Goal: Task Accomplishment & Management: Use online tool/utility

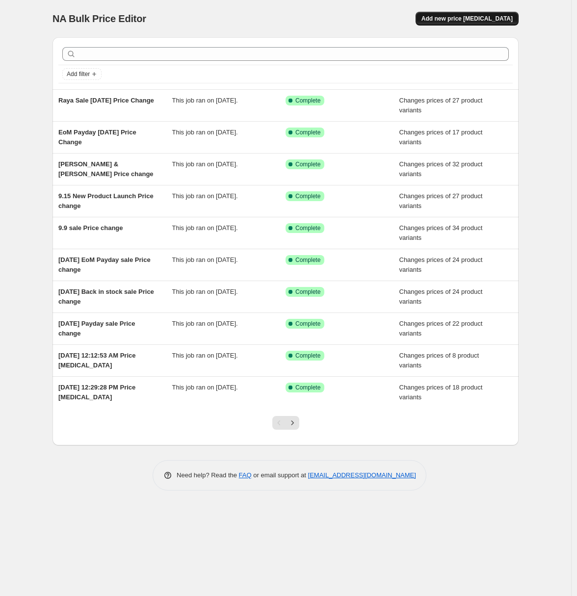
click at [472, 24] on button "Add new price [MEDICAL_DATA]" at bounding box center [467, 19] width 103 height 14
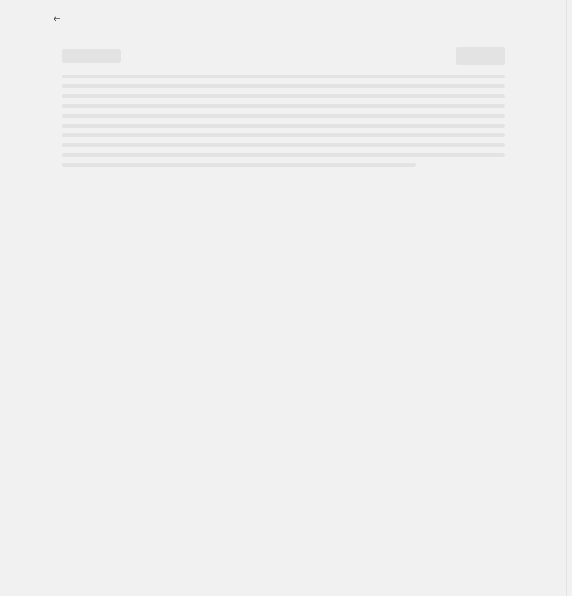
select select "percentage"
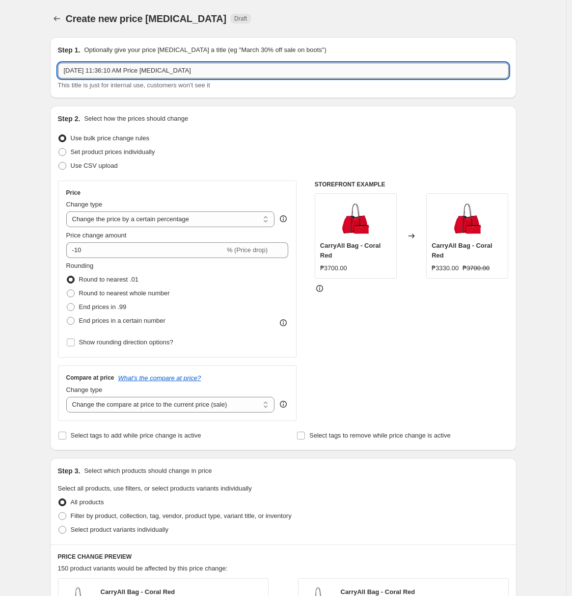
click at [134, 77] on input "[DATE] 11:36:10 AM Price [MEDICAL_DATA]" at bounding box center [283, 71] width 451 height 16
paste input "10.10"
type input "10.10 Price Change"
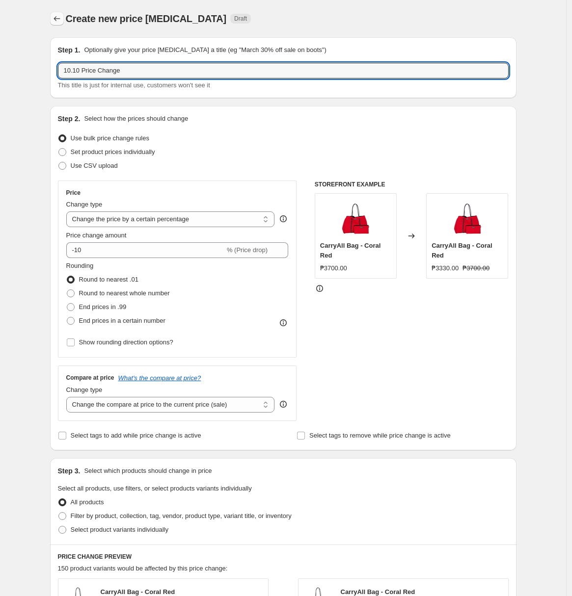
click at [62, 22] on icon "Price change jobs" at bounding box center [57, 19] width 10 height 10
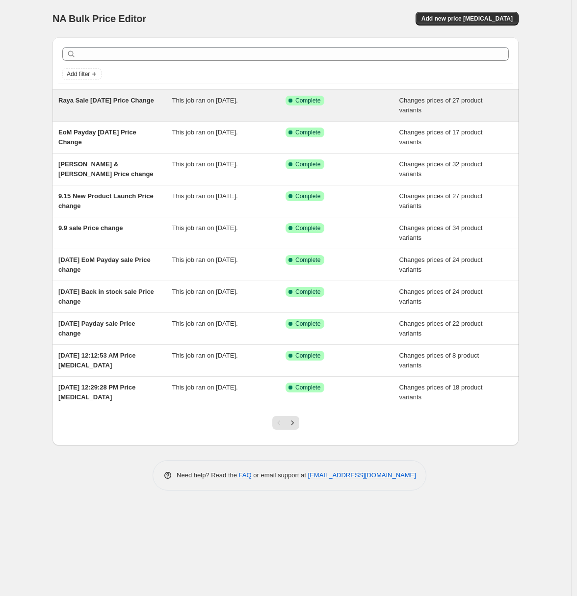
click at [213, 97] on span "This job ran on [DATE]." at bounding box center [205, 100] width 66 height 7
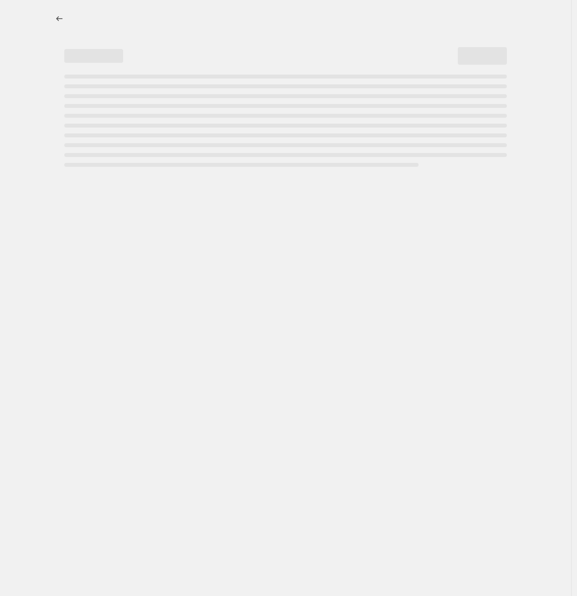
select select "product_status"
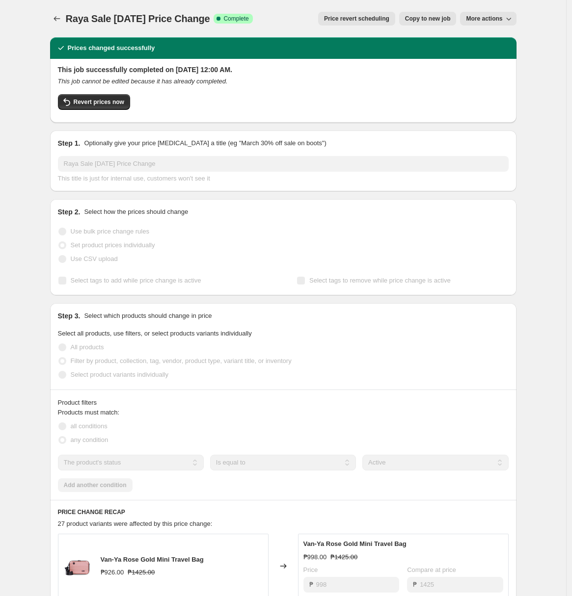
click at [442, 22] on span "Copy to new job" at bounding box center [428, 19] width 46 height 8
select select "product_status"
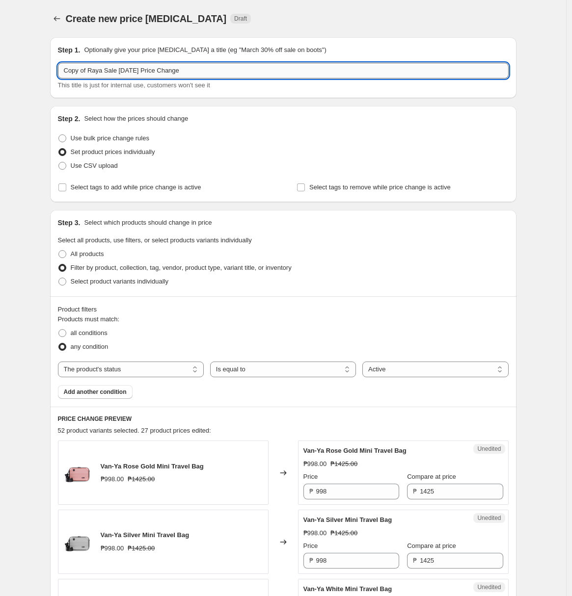
click at [178, 71] on input "Copy of Raya Sale [DATE] Price Change" at bounding box center [283, 71] width 451 height 16
paste input "10.10"
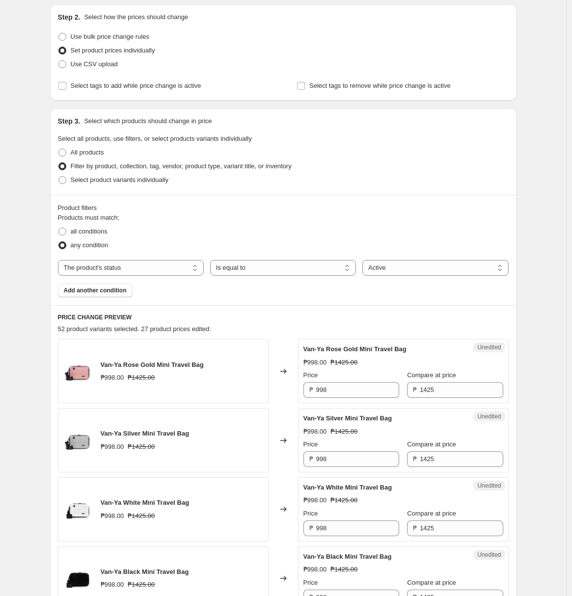
type input "10.10 Price Change"
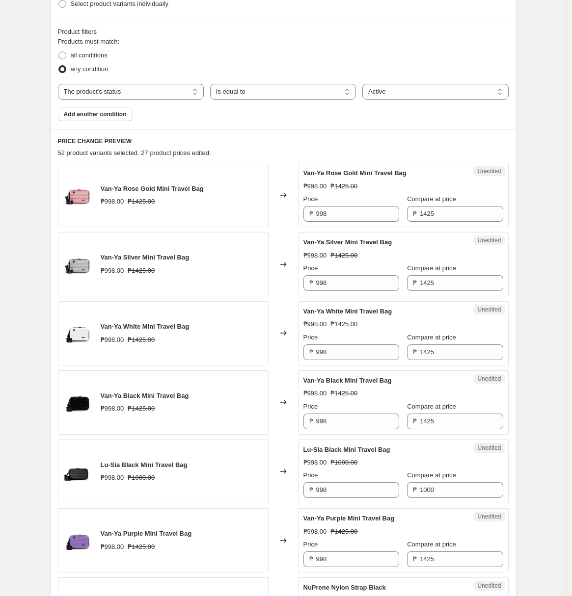
scroll to position [296, 0]
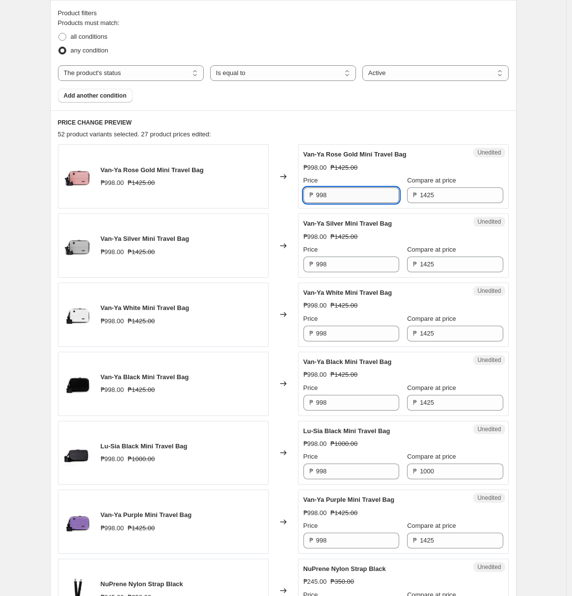
click at [373, 194] on input "998" at bounding box center [357, 196] width 83 height 16
paste input "8"
type input "898"
click at [361, 268] on input "998" at bounding box center [357, 265] width 83 height 16
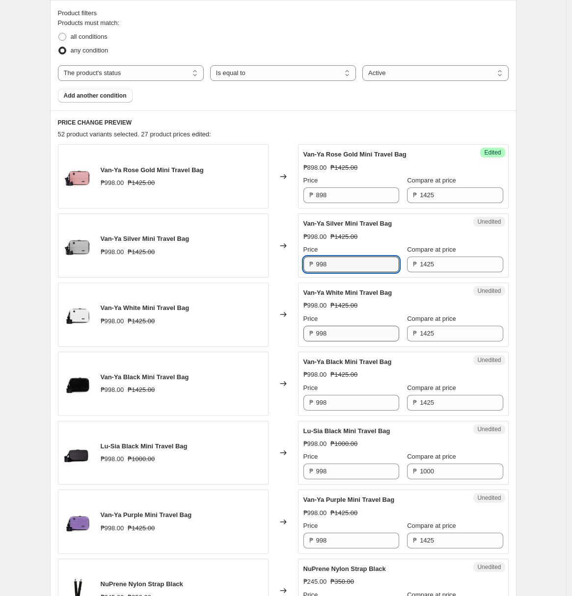
paste input "8"
type input "898"
click at [356, 328] on input "998" at bounding box center [357, 334] width 83 height 16
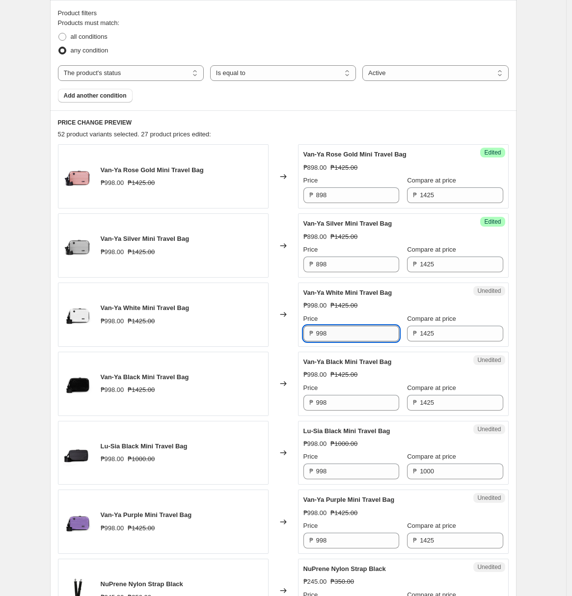
paste input "8"
type input "898"
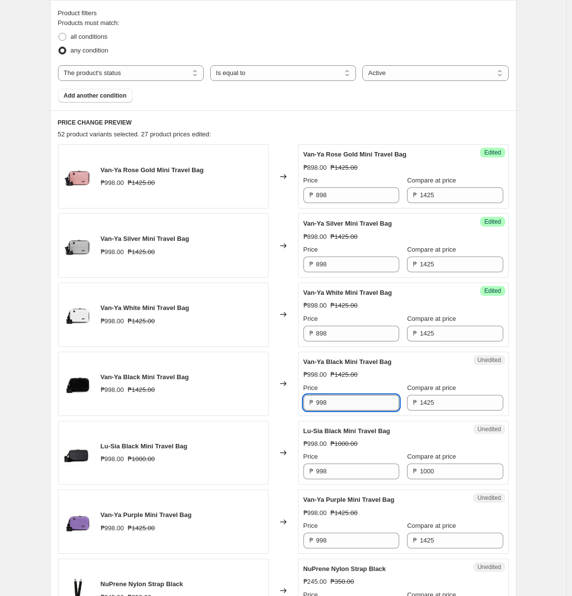
click at [342, 405] on input "998" at bounding box center [357, 403] width 83 height 16
paste input "8"
type input "898"
click at [335, 474] on input "998" at bounding box center [357, 472] width 83 height 16
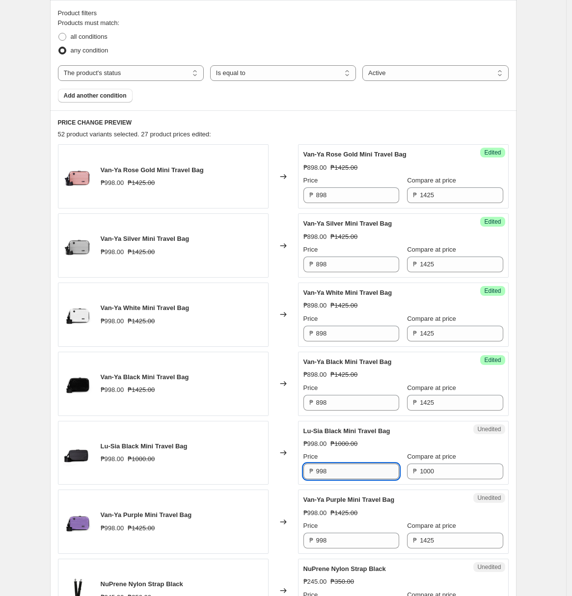
paste input "8"
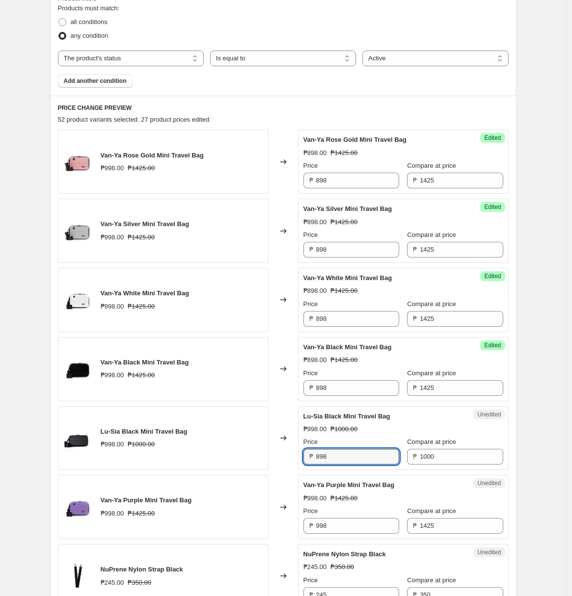
scroll to position [318, 0]
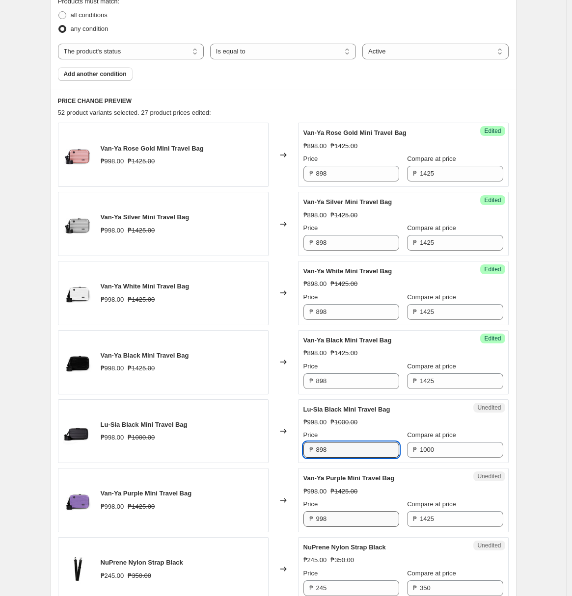
type input "898"
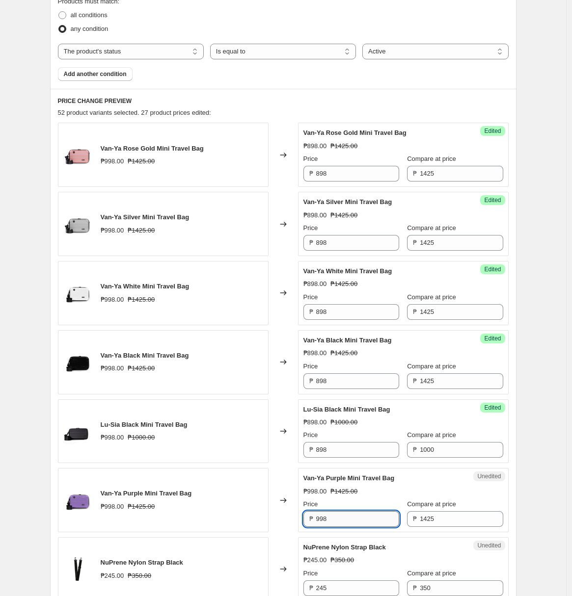
click at [334, 519] on input "998" at bounding box center [357, 519] width 83 height 16
paste input "8"
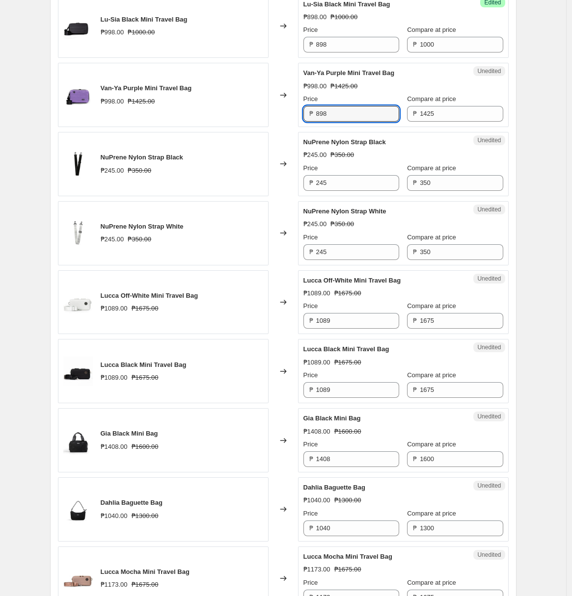
scroll to position [724, 0]
type input "898"
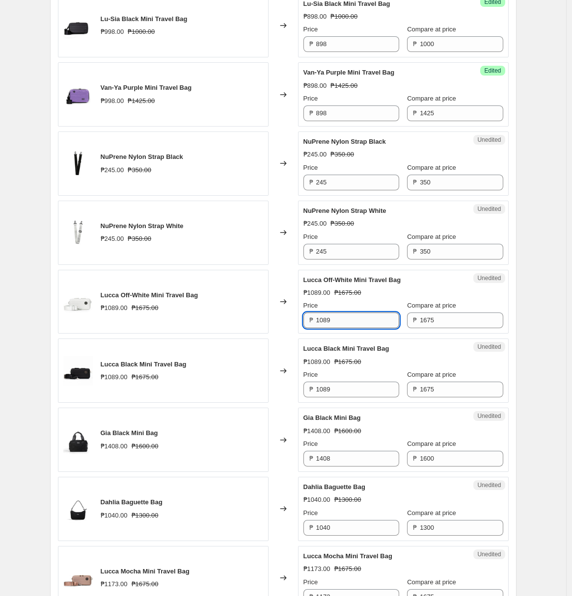
click at [357, 323] on input "1089" at bounding box center [357, 321] width 83 height 16
paste input "898"
type input "898"
click at [356, 393] on input "1089" at bounding box center [357, 390] width 83 height 16
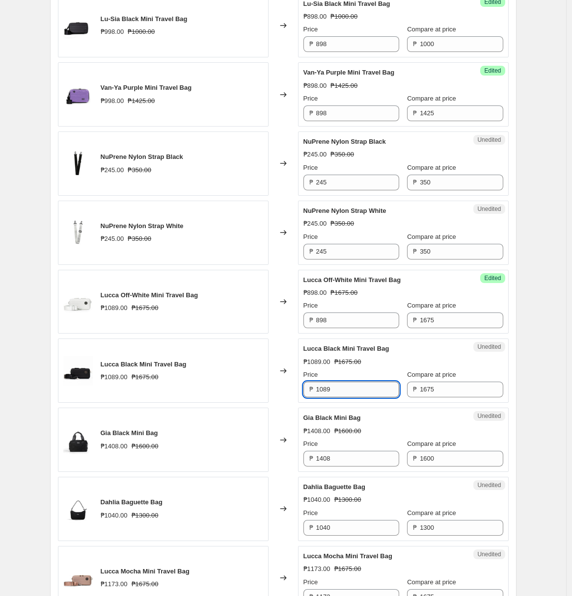
paste input "898"
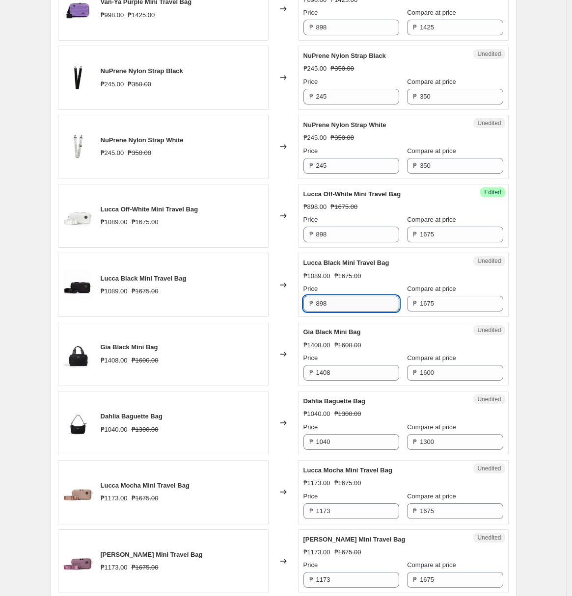
scroll to position [817, 0]
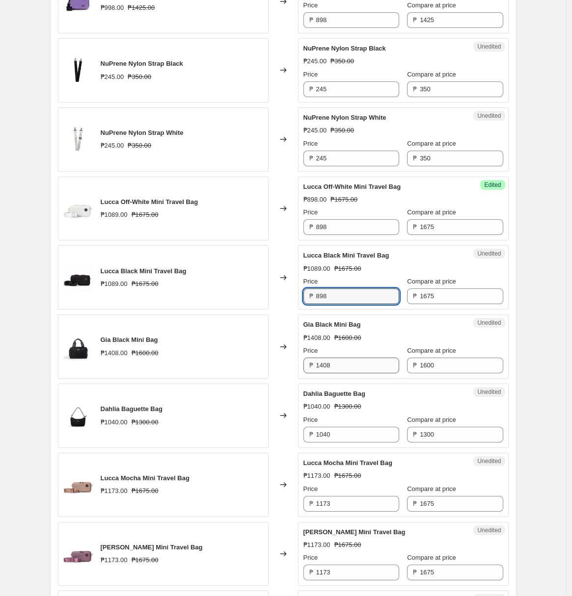
type input "898"
click at [358, 362] on input "1408" at bounding box center [357, 366] width 83 height 16
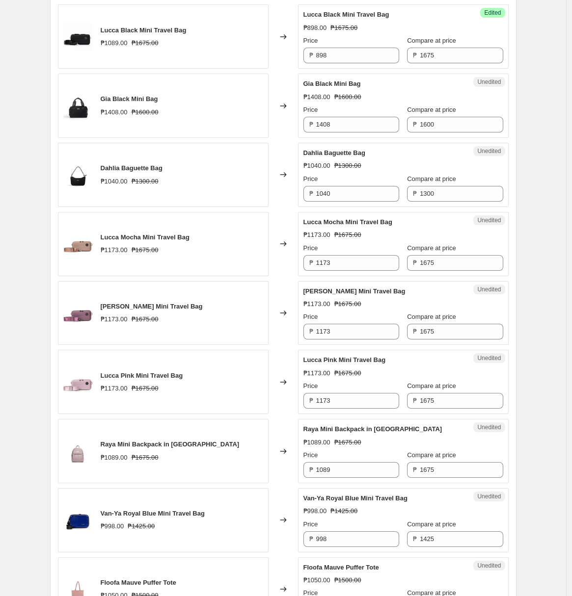
scroll to position [1059, 0]
click at [344, 266] on input "1173" at bounding box center [357, 263] width 83 height 16
paste input ",055"
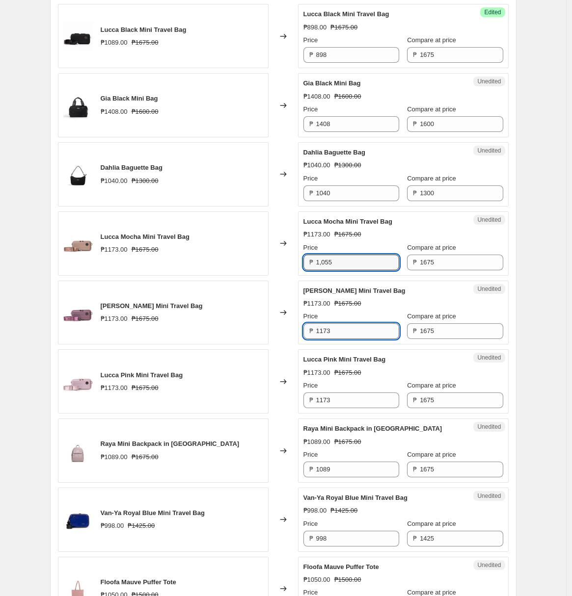
type input "1173"
click at [337, 328] on input "1173" at bounding box center [357, 331] width 83 height 16
paste input ",055"
type input "1173"
click at [346, 401] on div "Unedited Lucca Pink Mini Travel Bag ₱1173.00 ₱1675.00 Price ₱ 1173 Compare at p…" at bounding box center [403, 381] width 211 height 64
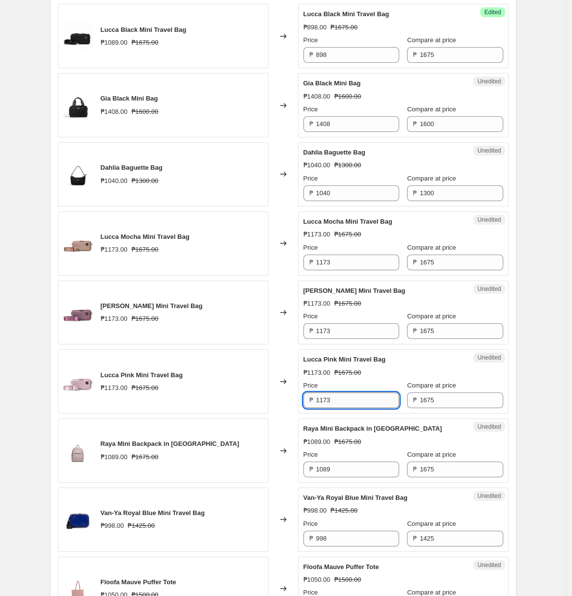
click at [346, 401] on input "1173" at bounding box center [357, 401] width 83 height 16
paste input ",055"
type input "1173"
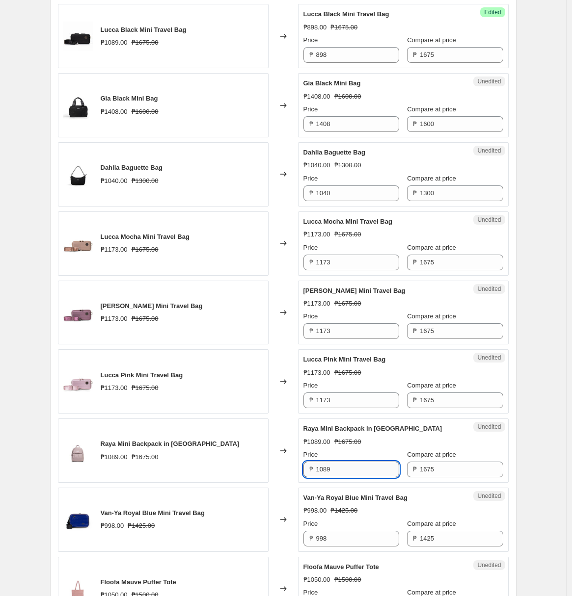
click at [353, 465] on input "1089" at bounding box center [357, 470] width 83 height 16
paste input ",055"
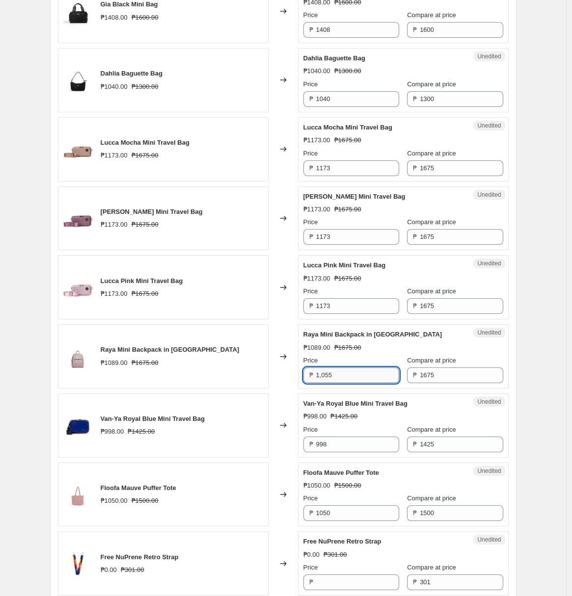
scroll to position [1173, 0]
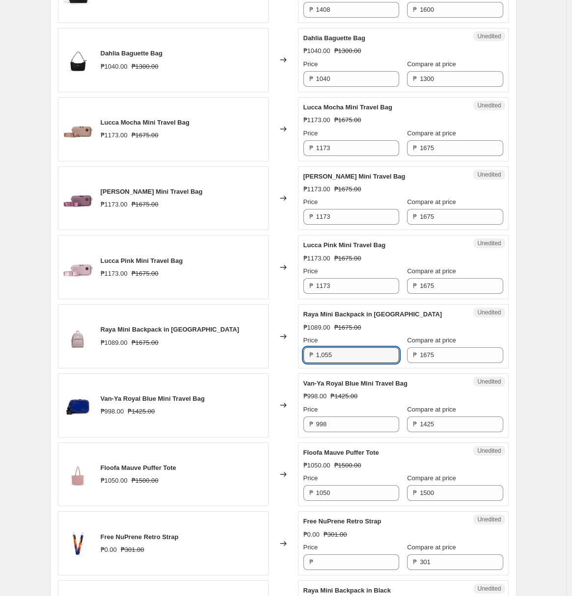
type input "1089"
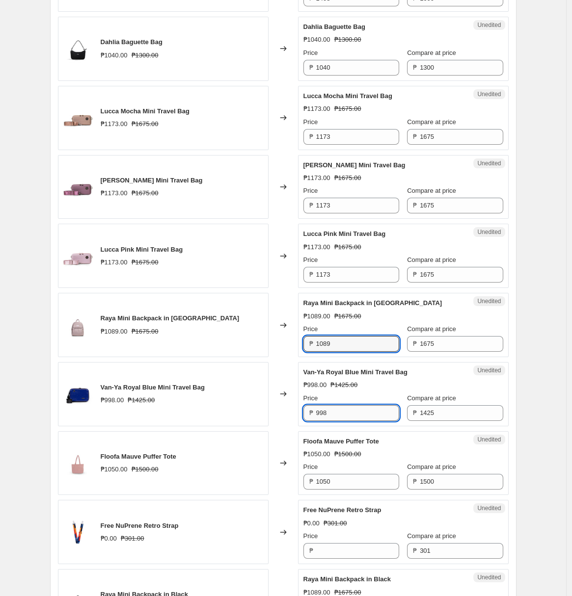
click at [365, 413] on input "998" at bounding box center [357, 413] width 83 height 16
paste input "8"
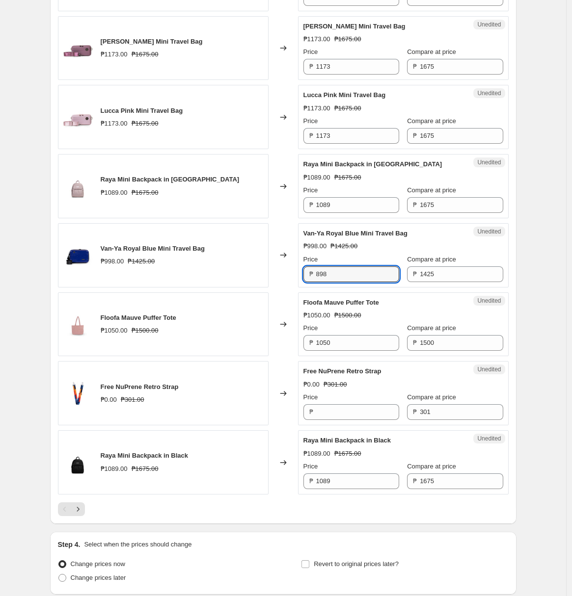
scroll to position [1331, 0]
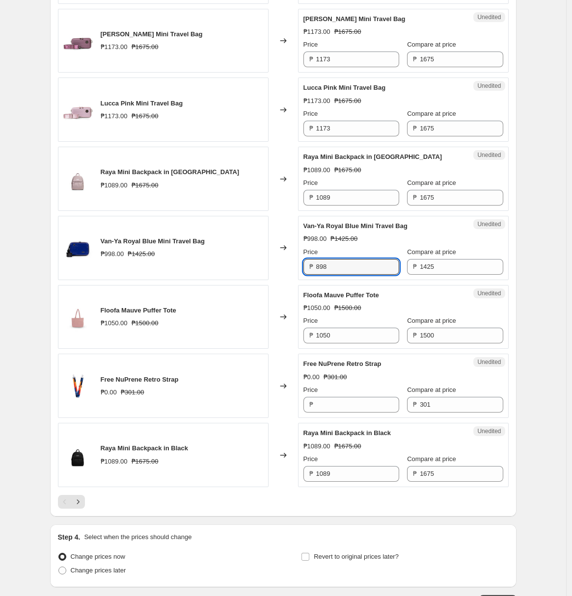
type input "898"
click at [85, 502] on button "Next" at bounding box center [78, 502] width 14 height 14
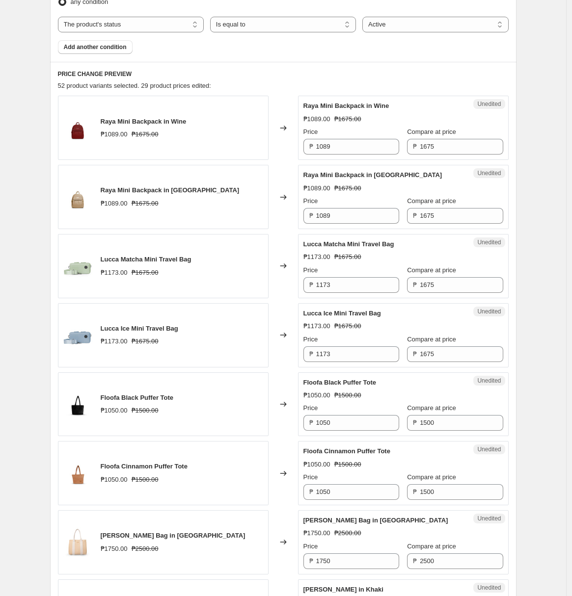
scroll to position [350, 0]
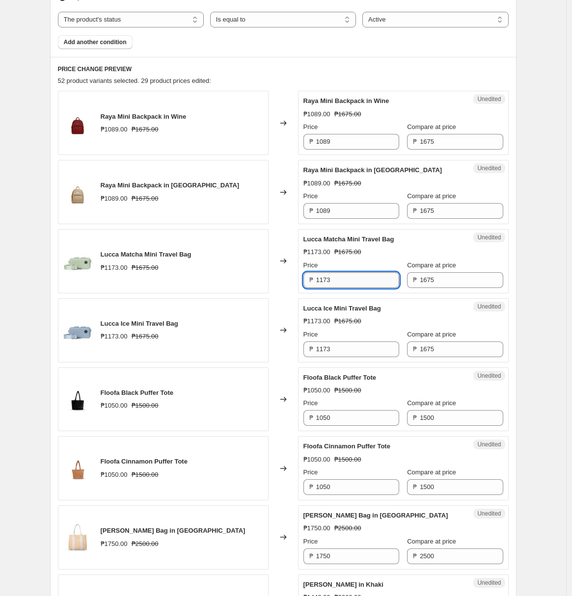
click at [377, 277] on input "1173" at bounding box center [357, 280] width 83 height 16
paste input ",055"
type input "1173"
click at [356, 360] on div "Unedited Lucca Ice Mini Travel Bag ₱1173.00 ₱1675.00 Price ₱ 1173 Compare at pr…" at bounding box center [403, 330] width 211 height 64
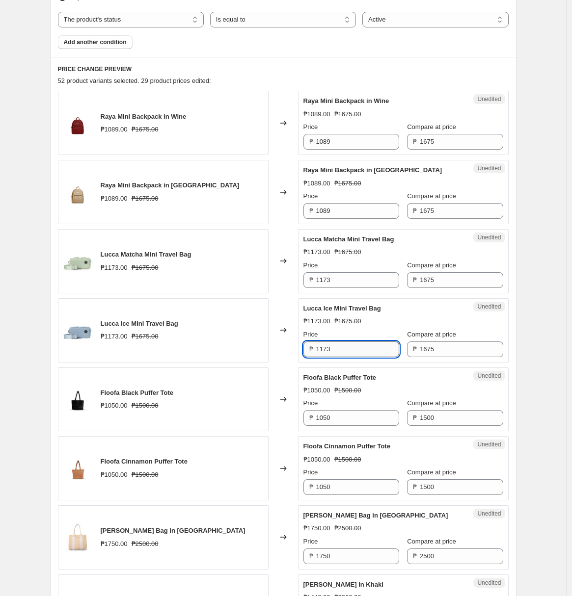
click at [358, 349] on input "1173" at bounding box center [357, 350] width 83 height 16
paste input ",055"
type input "1173"
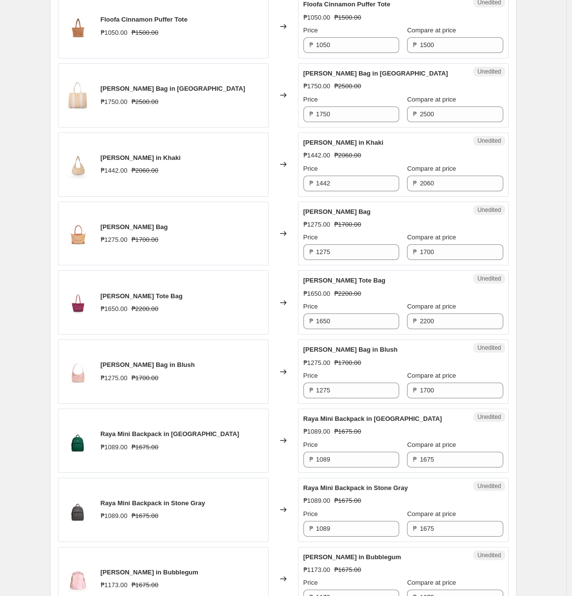
scroll to position [798, 0]
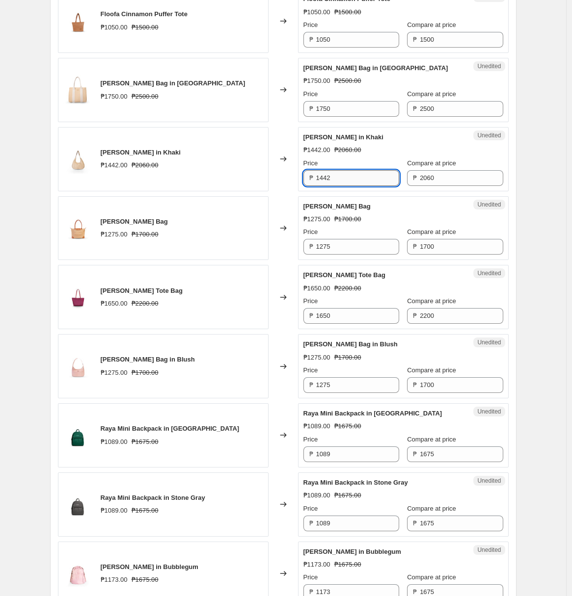
click at [367, 177] on input "1442" at bounding box center [357, 178] width 83 height 16
paste input ",298"
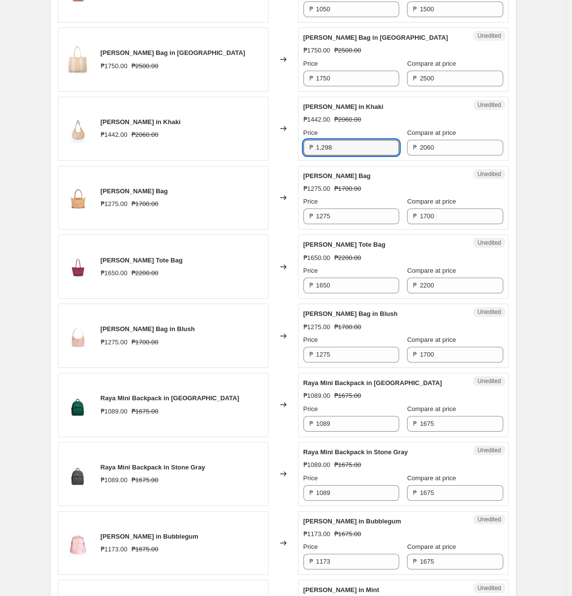
scroll to position [835, 0]
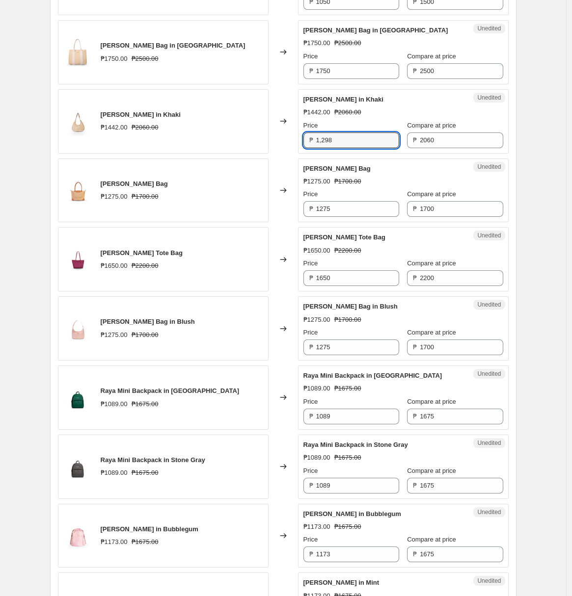
type input "1442"
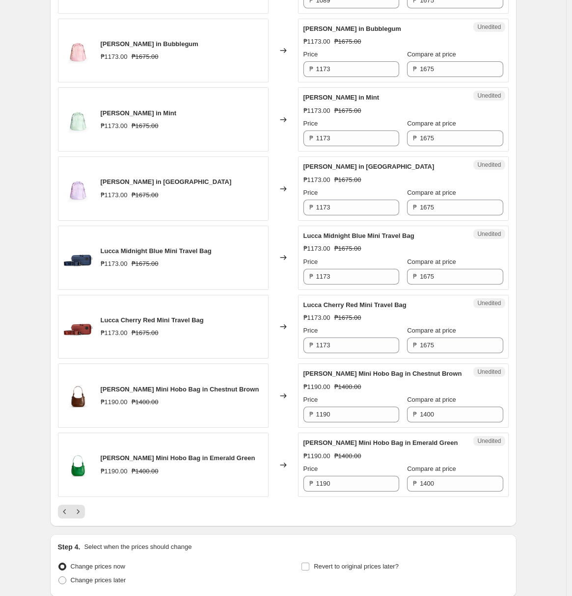
scroll to position [1347, 0]
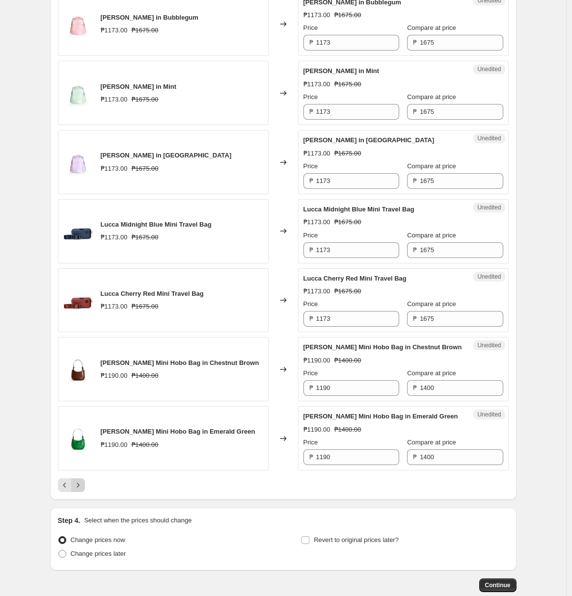
click at [83, 485] on icon "Next" at bounding box center [78, 486] width 10 height 10
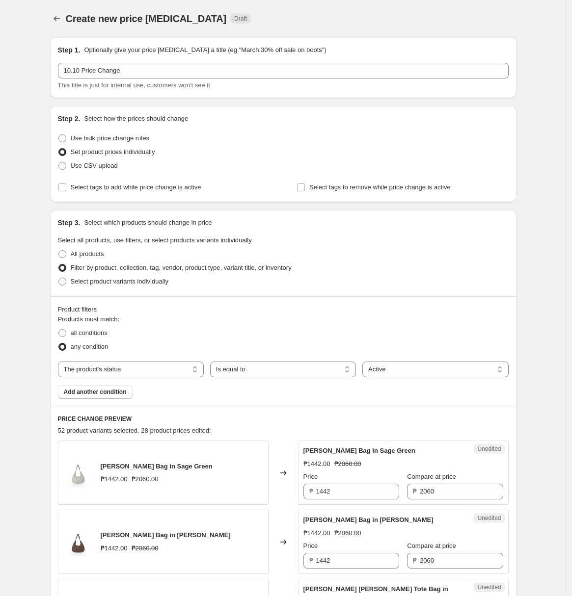
scroll to position [351, 0]
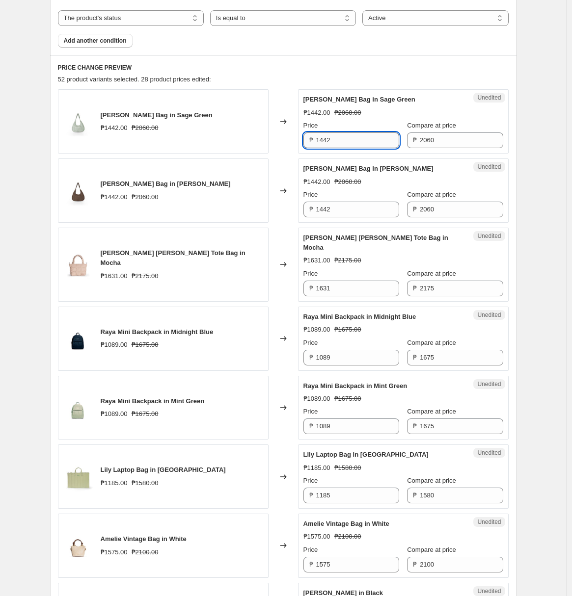
click at [382, 142] on input "1442" at bounding box center [357, 141] width 83 height 16
type input "1298"
click at [375, 207] on input "1442" at bounding box center [357, 210] width 83 height 16
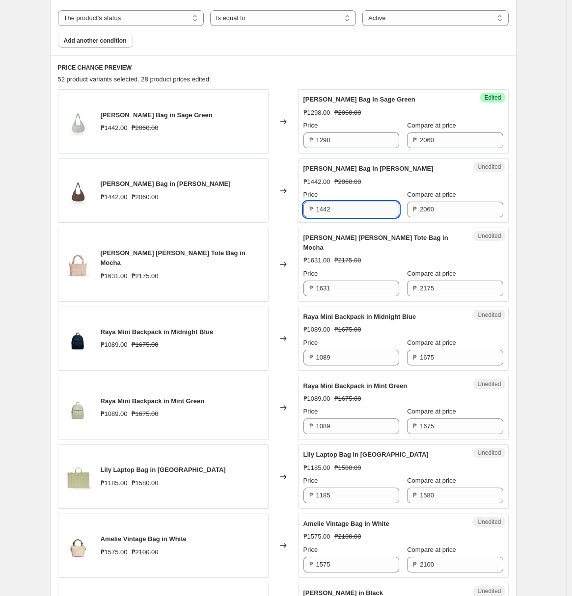
paste input "298"
type input "1298"
click at [379, 197] on div "Price" at bounding box center [351, 195] width 96 height 10
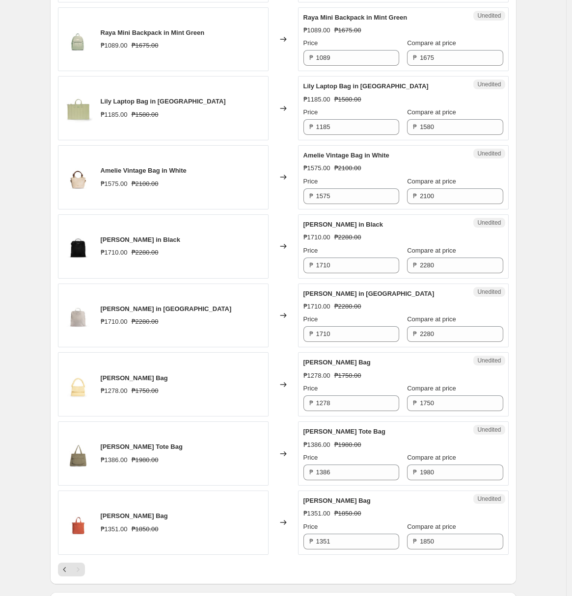
scroll to position [761, 0]
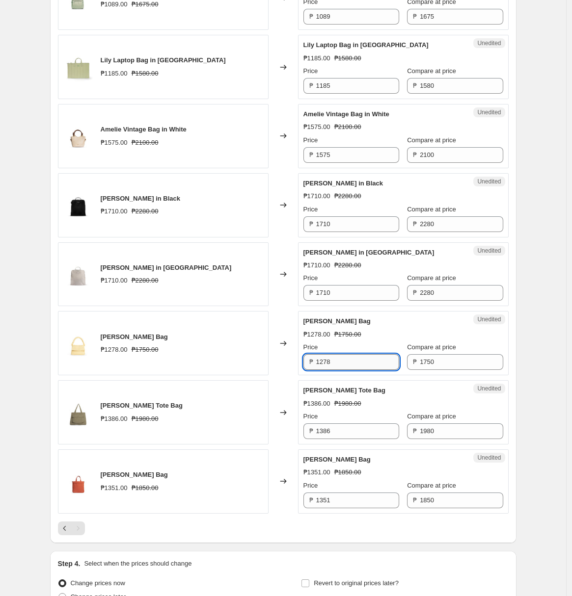
click at [356, 354] on input "1278" at bounding box center [357, 362] width 83 height 16
click at [356, 354] on input "121" at bounding box center [357, 362] width 83 height 16
click at [356, 354] on input "1" at bounding box center [357, 362] width 83 height 16
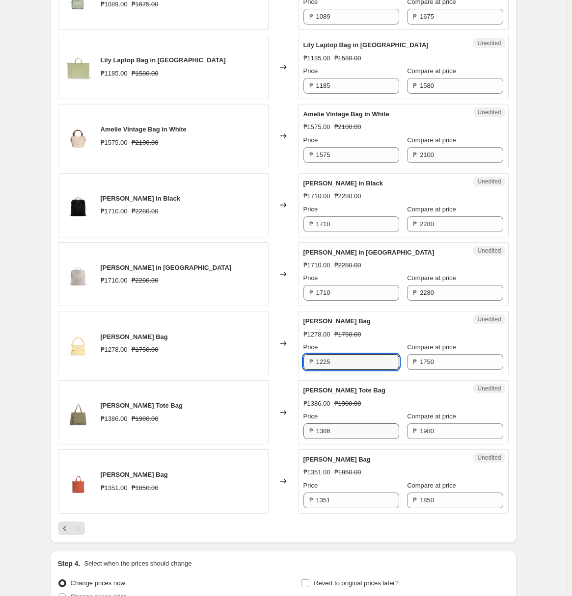
type input "1225"
click at [347, 424] on input "1386" at bounding box center [357, 432] width 83 height 16
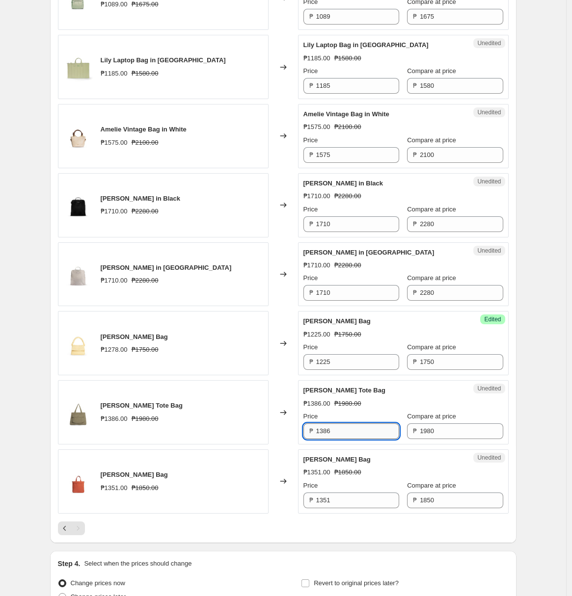
click at [347, 424] on input "1386" at bounding box center [357, 432] width 83 height 16
type input "1386"
click at [349, 494] on input "1351" at bounding box center [357, 501] width 83 height 16
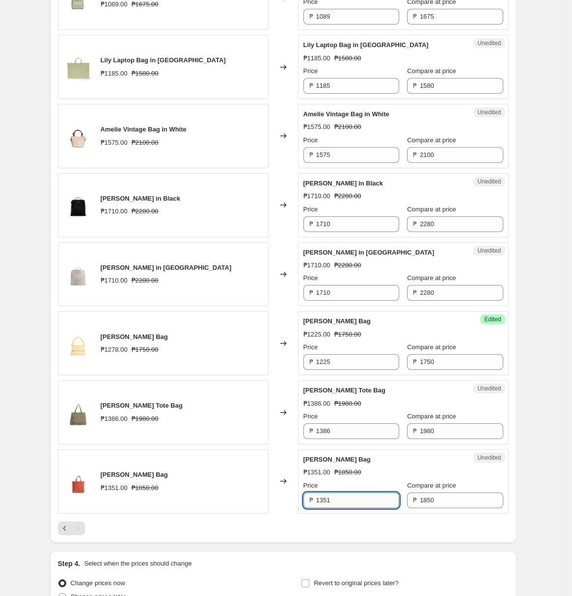
click at [349, 494] on input "1351" at bounding box center [357, 501] width 83 height 16
click at [338, 494] on input "12pm 95" at bounding box center [357, 501] width 83 height 16
type input "1295"
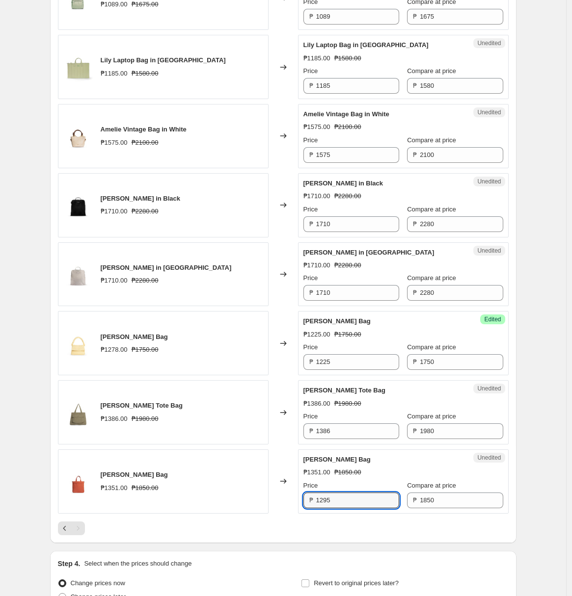
click at [363, 510] on div "[PERSON_NAME] Bag in Sage Green ₱1442.00 ₱2060.00 Changed to Success Edited [PE…" at bounding box center [283, 107] width 451 height 856
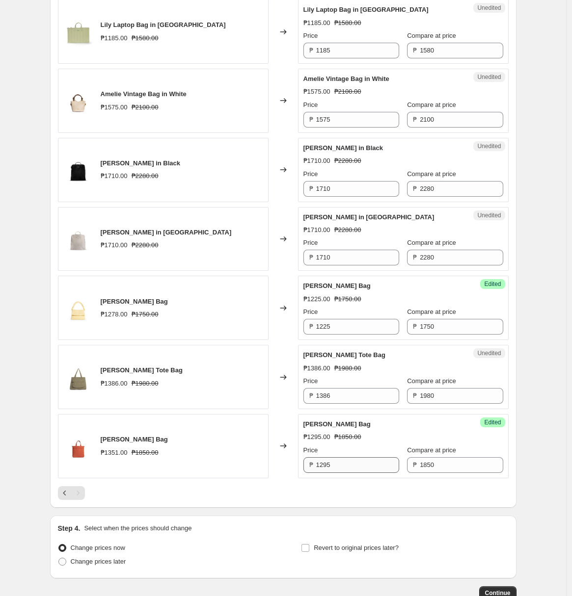
scroll to position [851, 0]
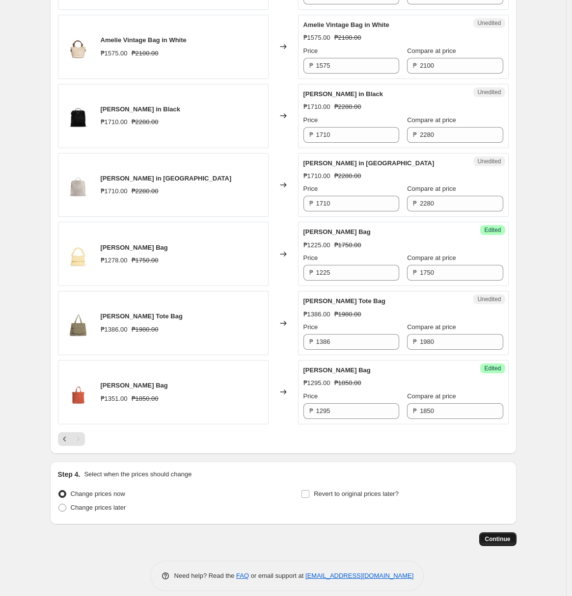
click at [495, 536] on span "Continue" at bounding box center [498, 540] width 26 height 8
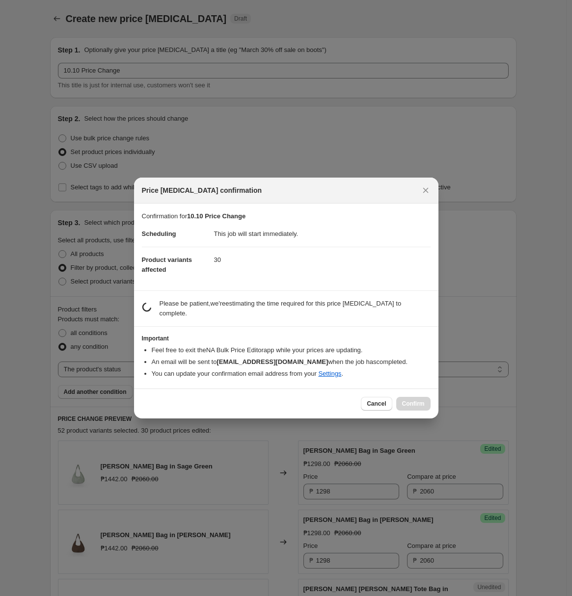
scroll to position [0, 0]
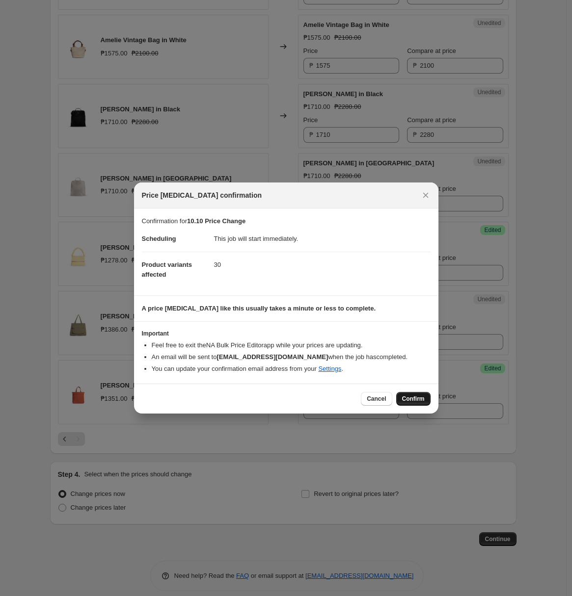
click at [406, 402] on span "Confirm" at bounding box center [413, 399] width 23 height 8
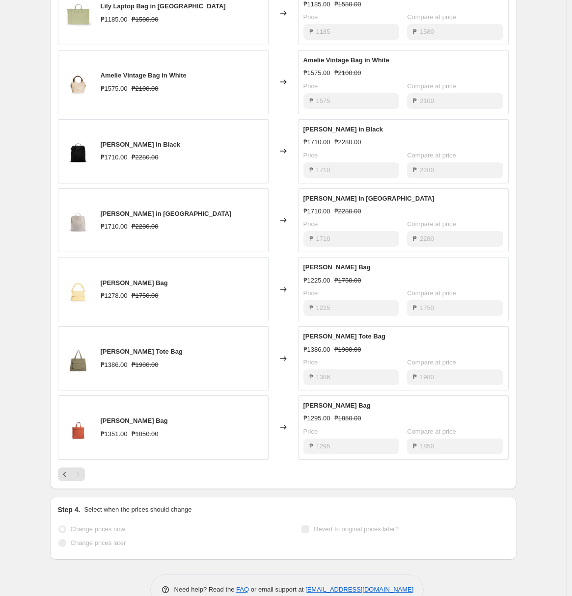
scroll to position [876, 0]
select select "product_status"
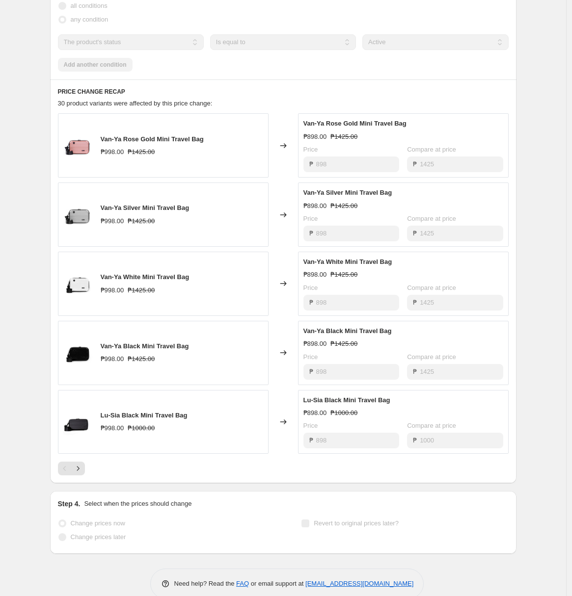
scroll to position [420, 0]
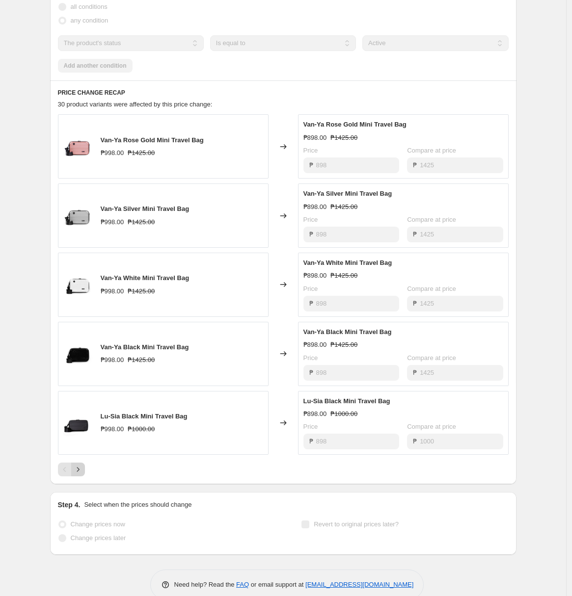
click at [82, 463] on button "Next" at bounding box center [78, 470] width 14 height 14
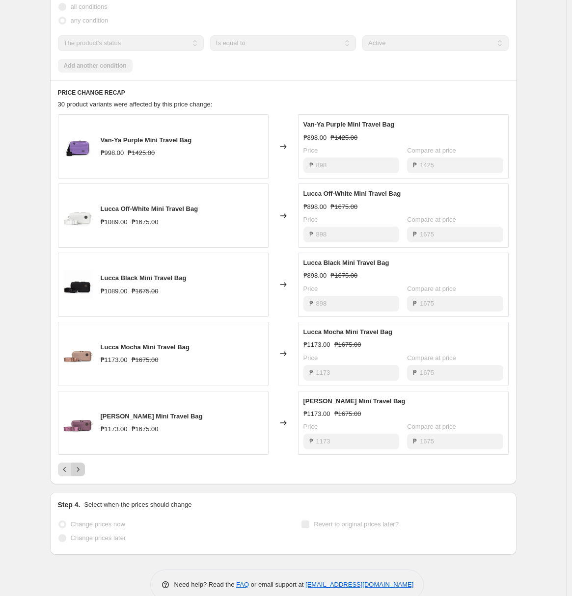
click at [80, 470] on icon "Next" at bounding box center [78, 470] width 10 height 10
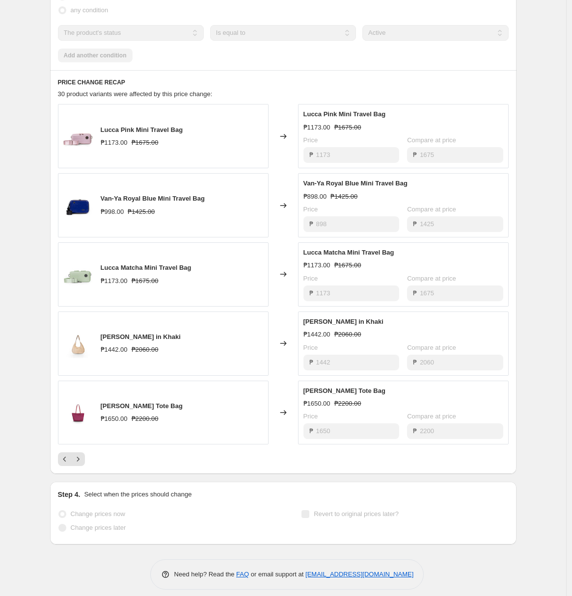
scroll to position [438, 0]
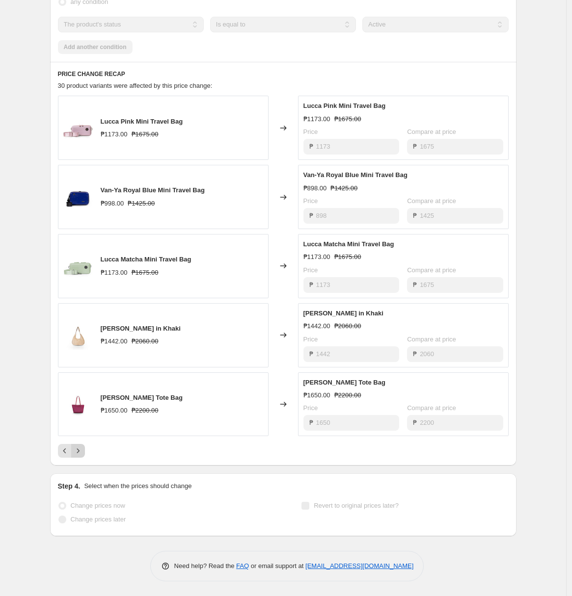
click at [85, 454] on button "Next" at bounding box center [78, 451] width 14 height 14
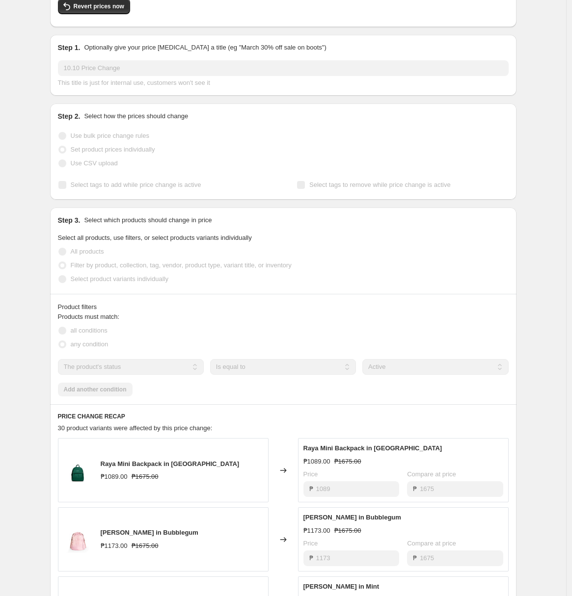
scroll to position [0, 0]
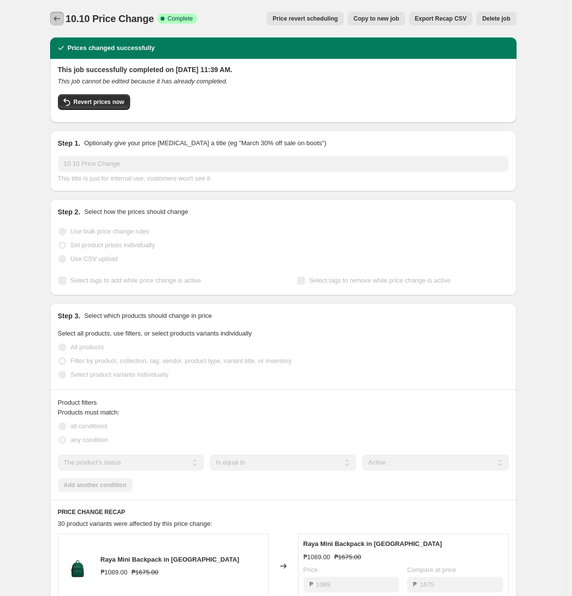
click at [64, 19] on button "Price change jobs" at bounding box center [57, 19] width 14 height 14
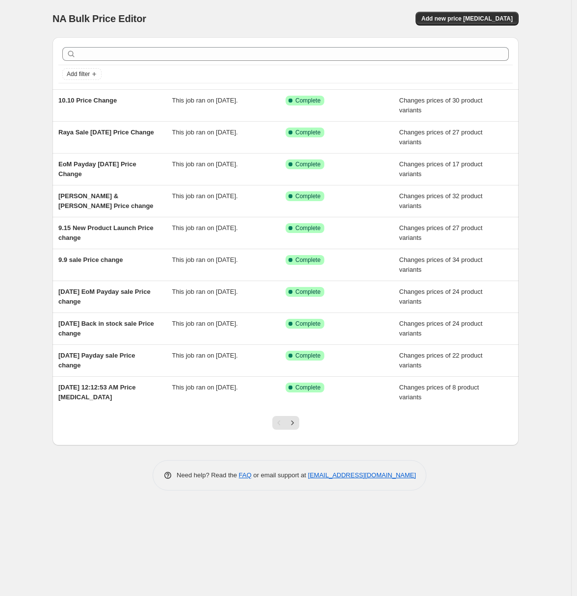
click at [277, 28] on div "NA Bulk Price Editor. This page is ready NA Bulk Price Editor Add new price [ME…" at bounding box center [286, 18] width 466 height 37
